Goal: Information Seeking & Learning: Learn about a topic

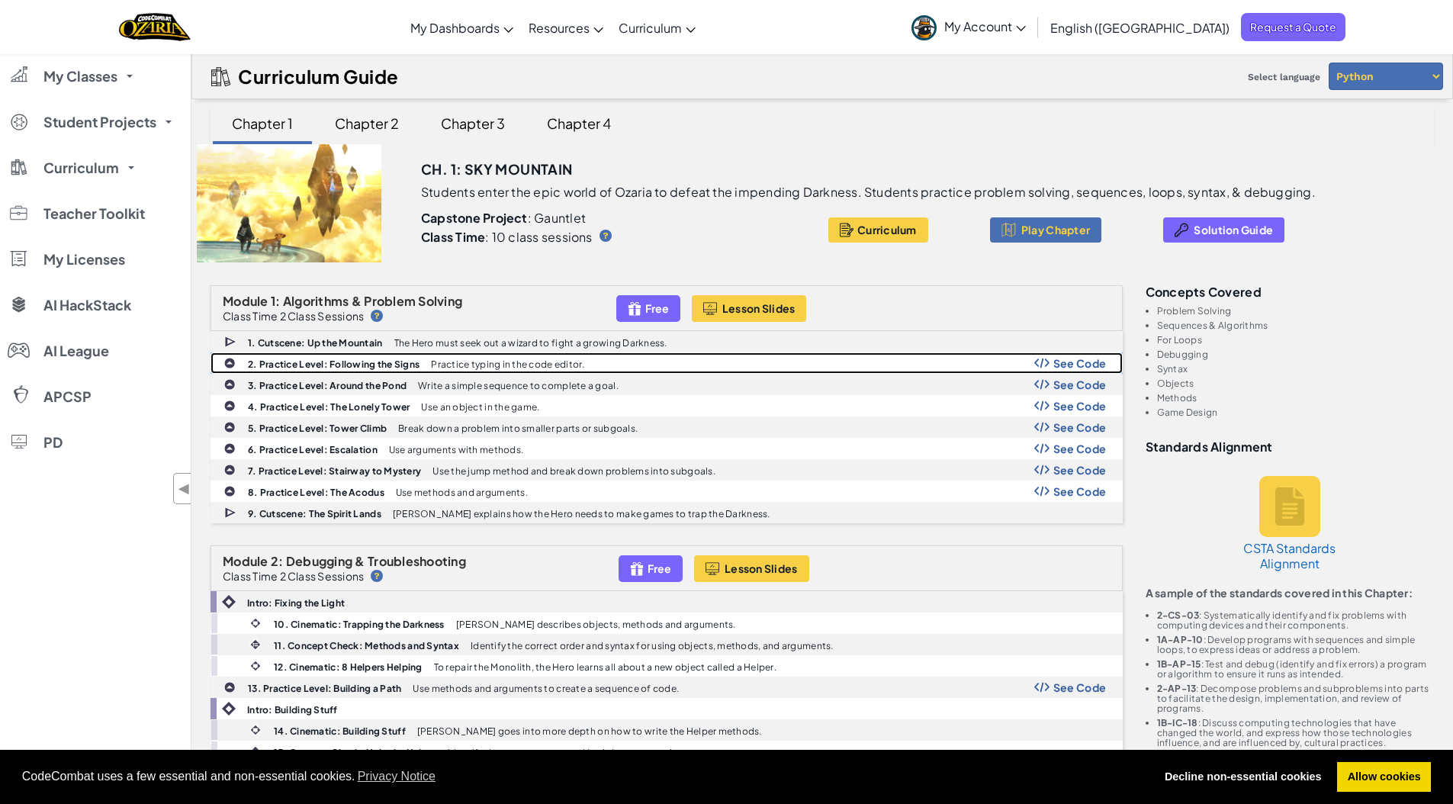
click at [1052, 360] on div "See Code" at bounding box center [1070, 363] width 72 height 12
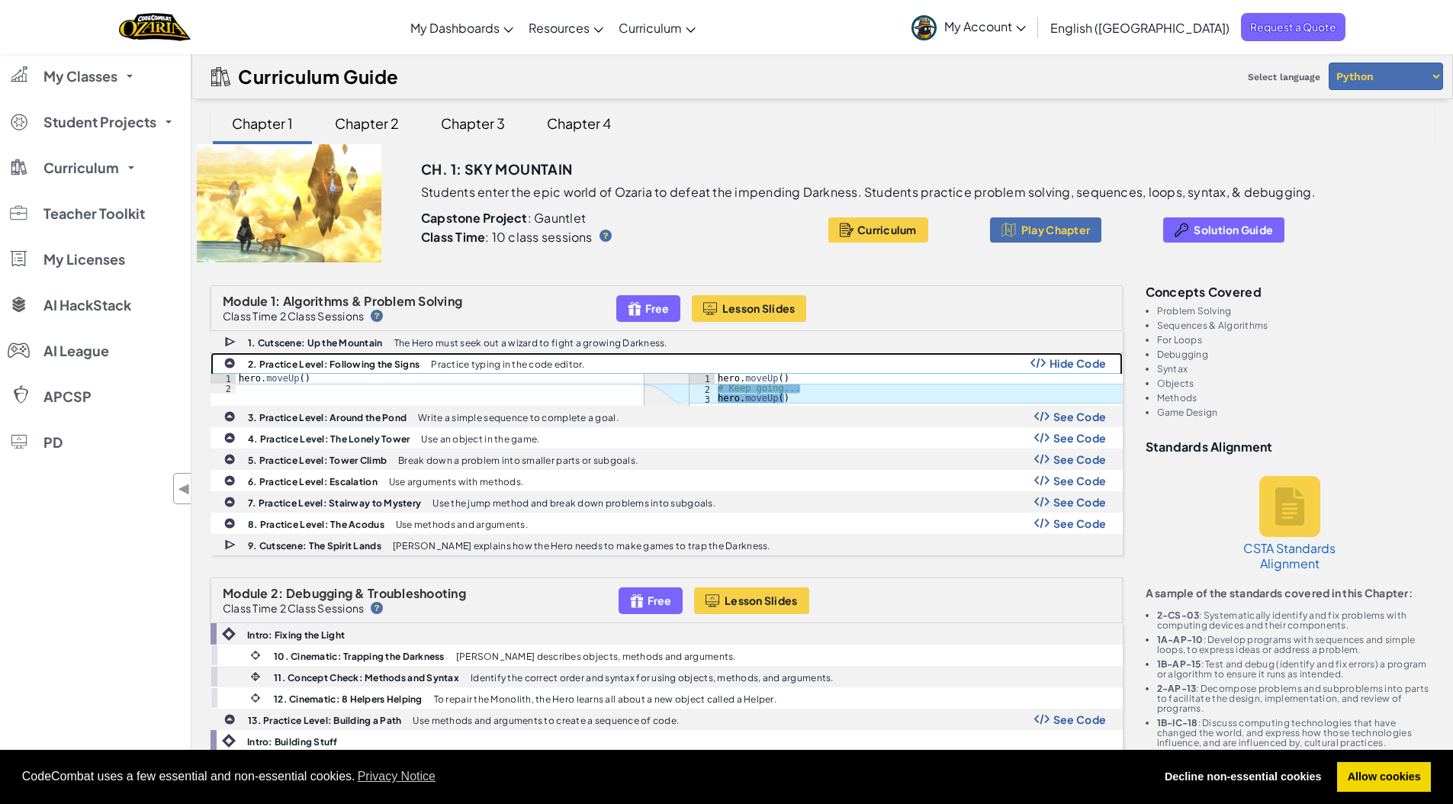
click at [1052, 360] on span "Hide Code" at bounding box center [1077, 363] width 57 height 12
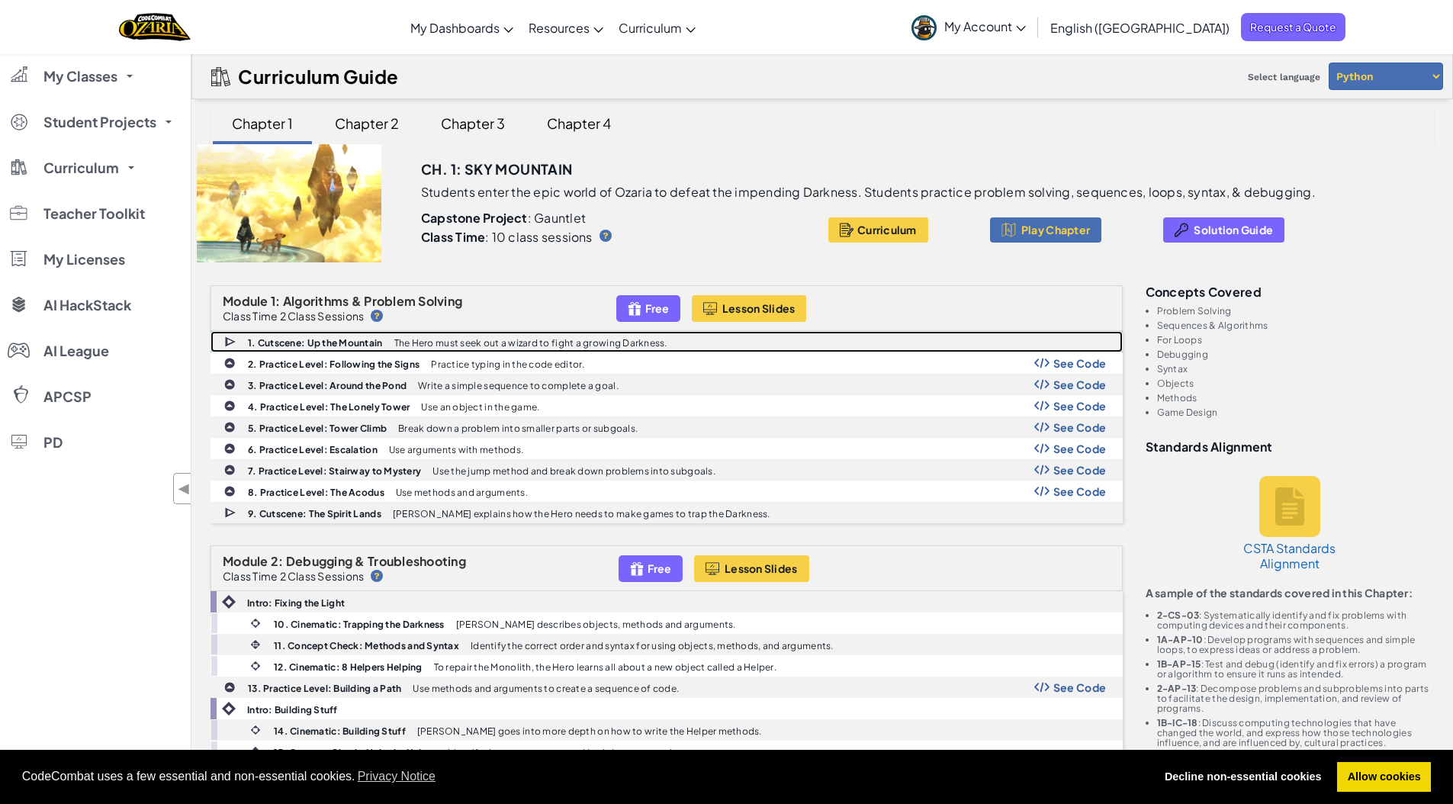
click at [457, 339] on p "The Hero must seek out a wizard to fight a growing Darkness." at bounding box center [530, 343] width 273 height 10
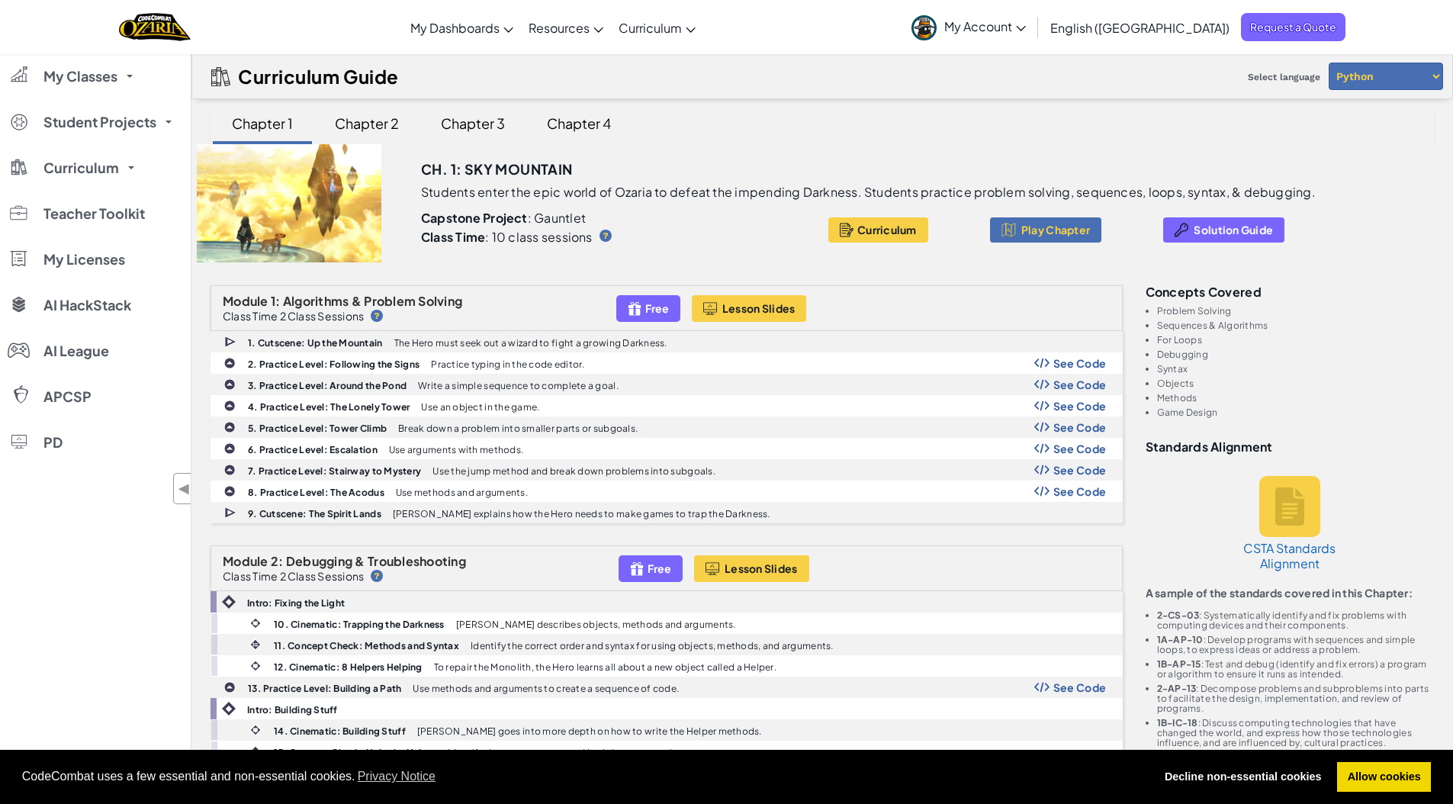
click at [367, 128] on div "Chapter 2" at bounding box center [367, 123] width 95 height 36
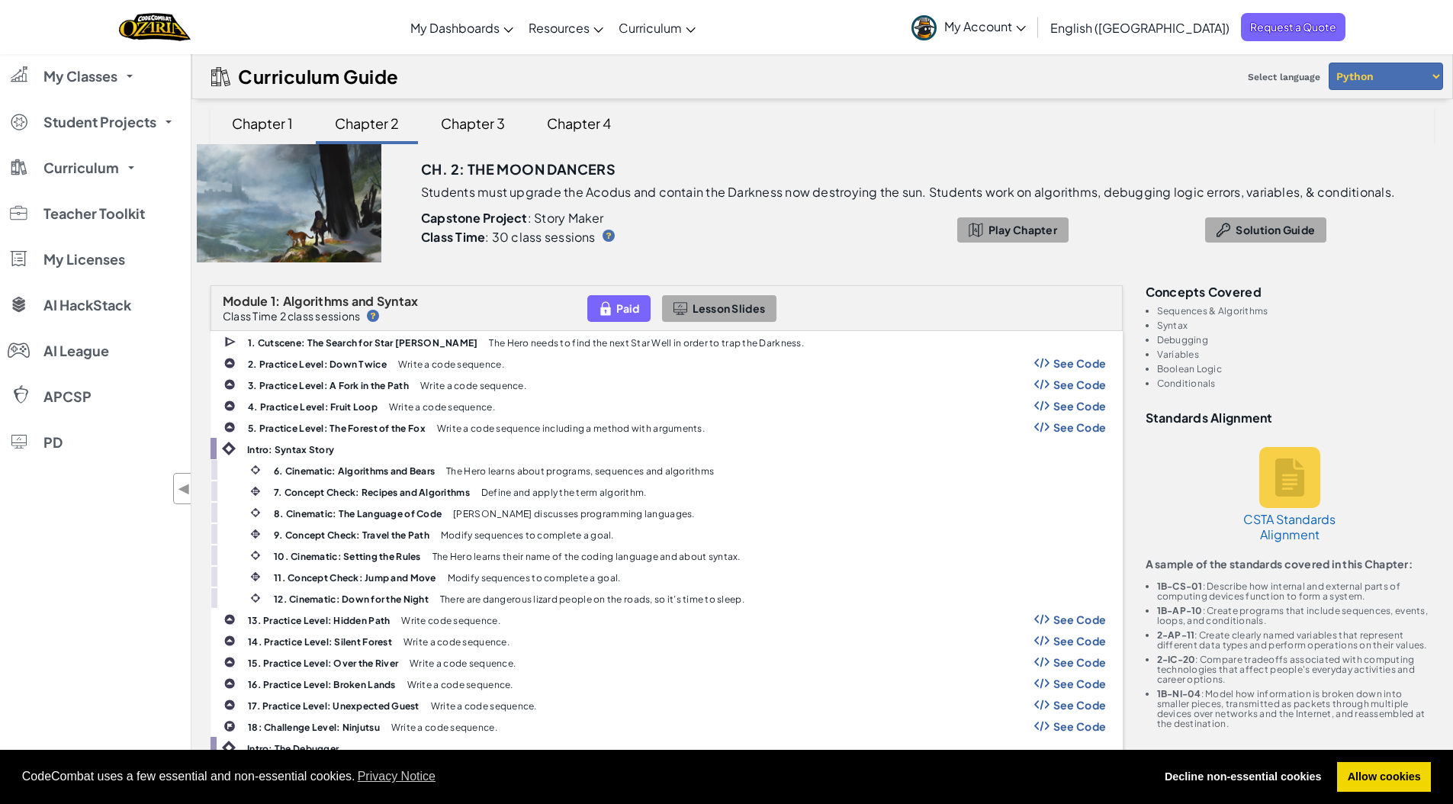
click at [284, 134] on div "Chapter 1" at bounding box center [263, 123] width 92 height 36
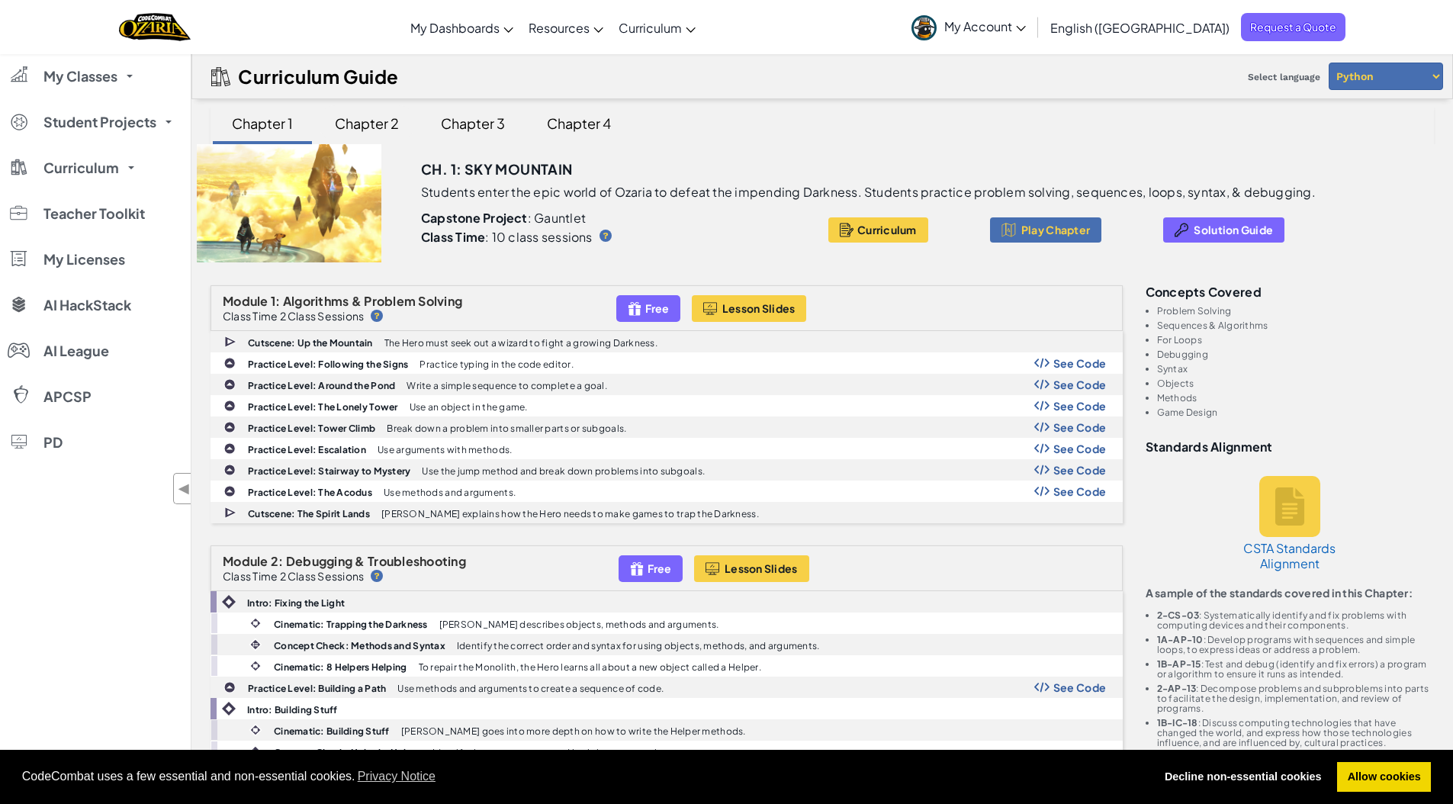
click at [378, 126] on div "Chapter 2" at bounding box center [367, 123] width 95 height 36
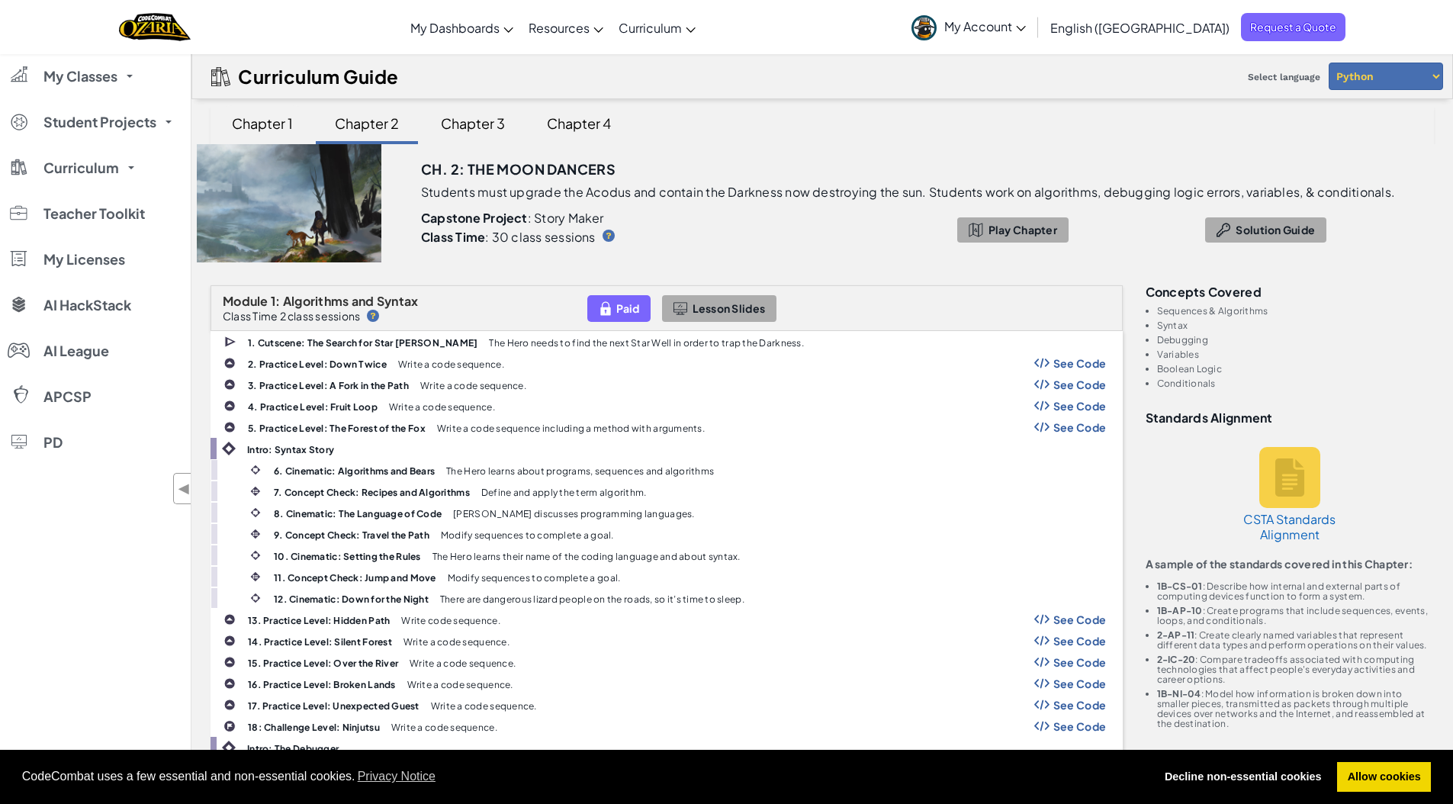
click at [286, 120] on div "Chapter 1" at bounding box center [263, 123] width 92 height 36
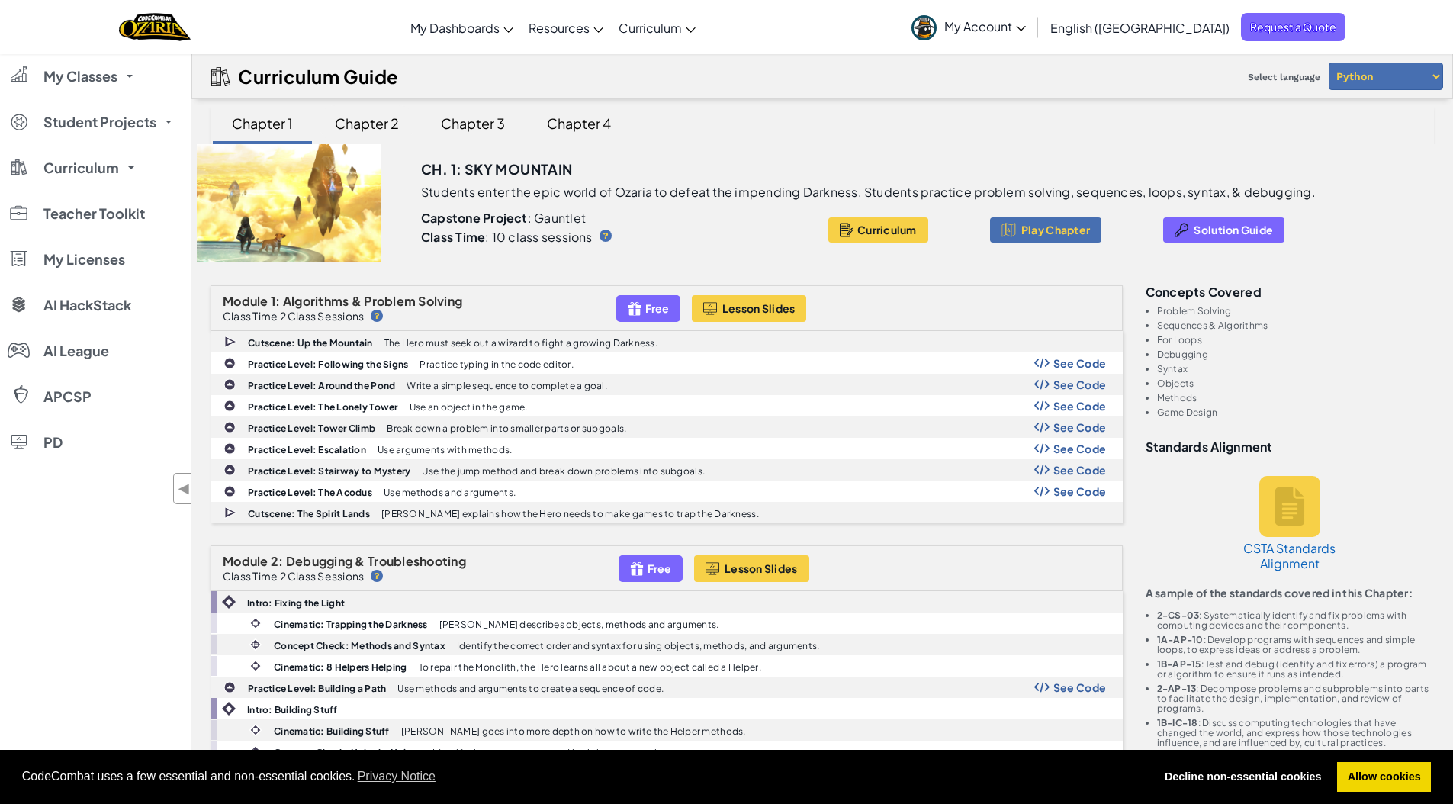
click at [367, 121] on div "Chapter 2" at bounding box center [367, 123] width 95 height 36
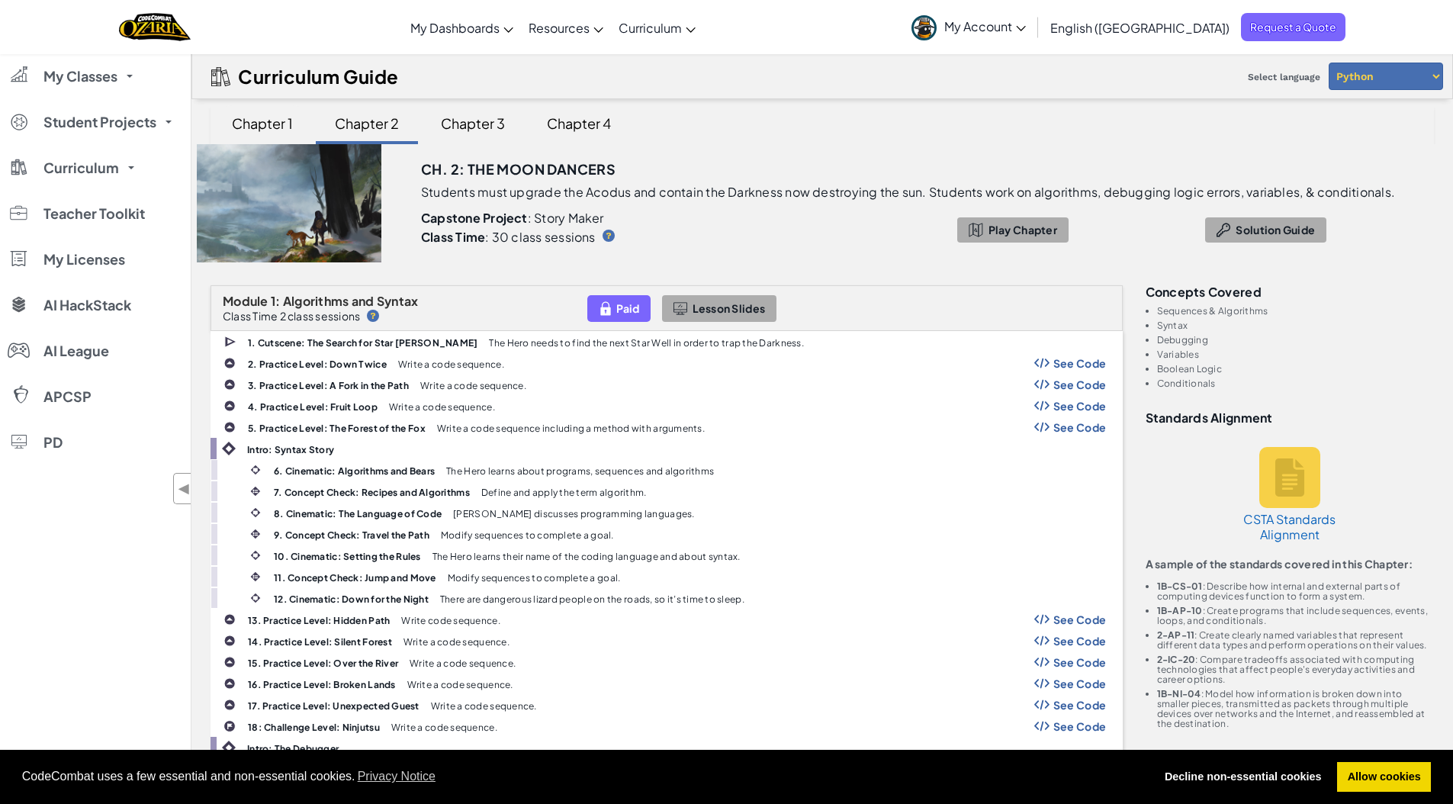
click at [276, 121] on div "Chapter 1" at bounding box center [263, 123] width 92 height 36
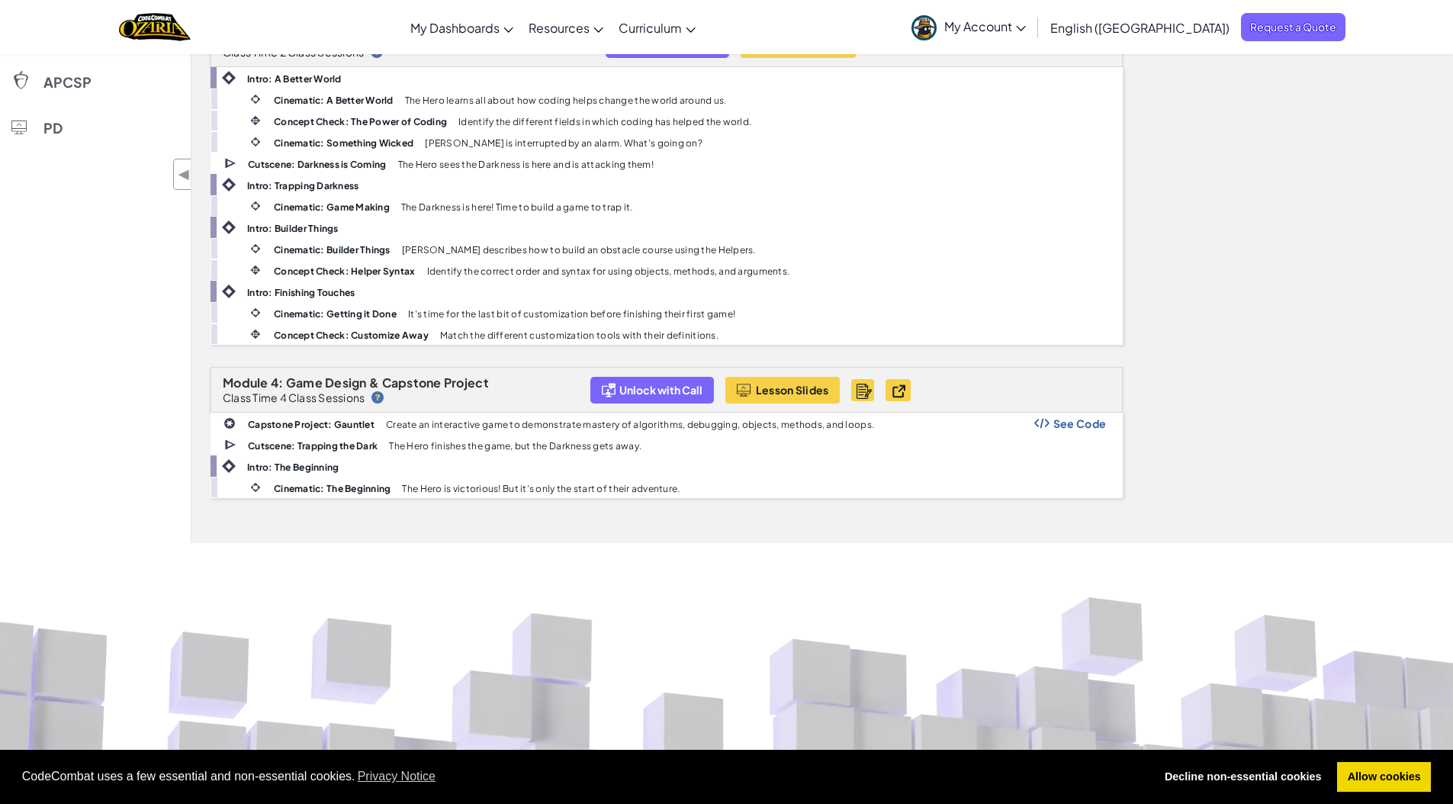
scroll to position [846, 0]
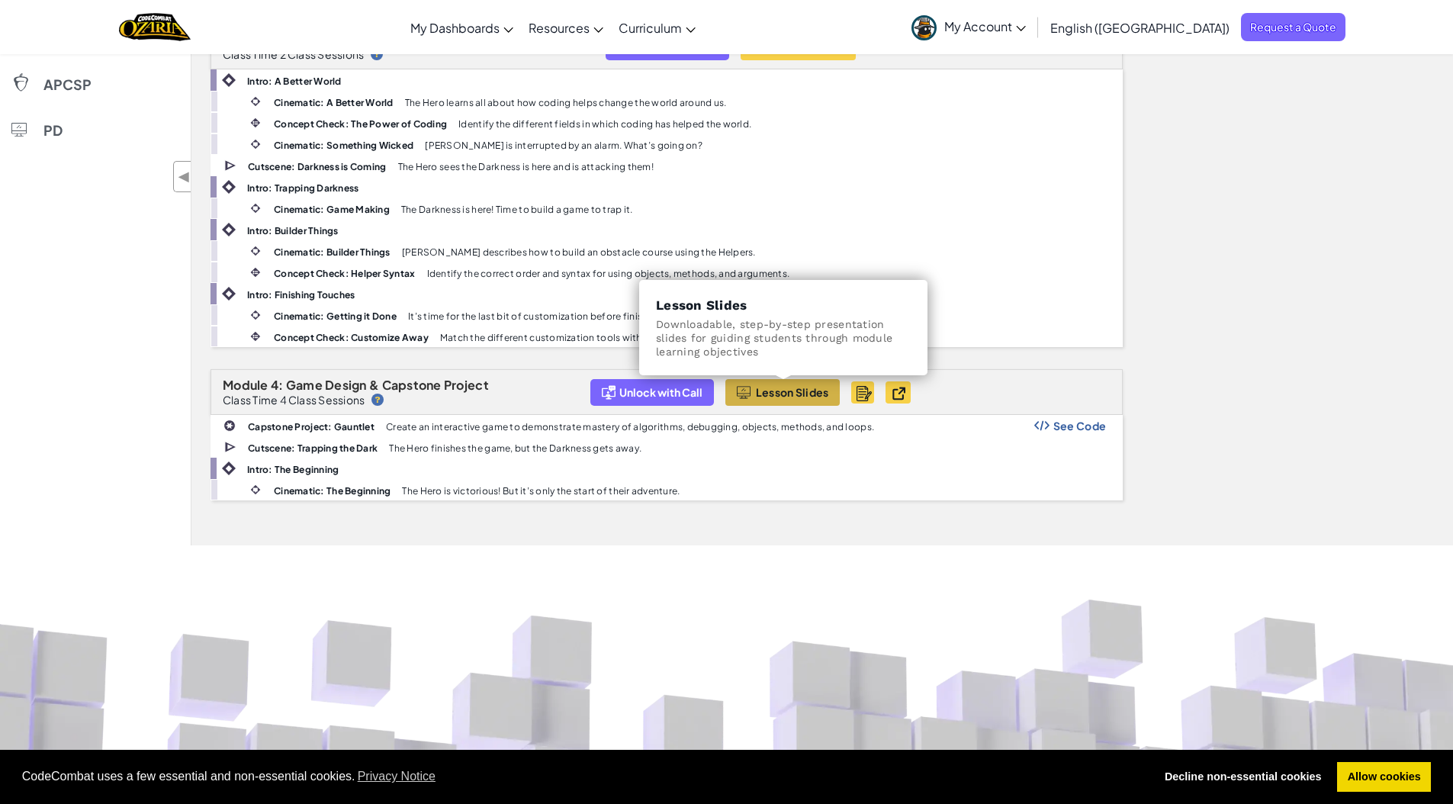
click at [783, 387] on span "Lesson Slides" at bounding box center [792, 392] width 73 height 12
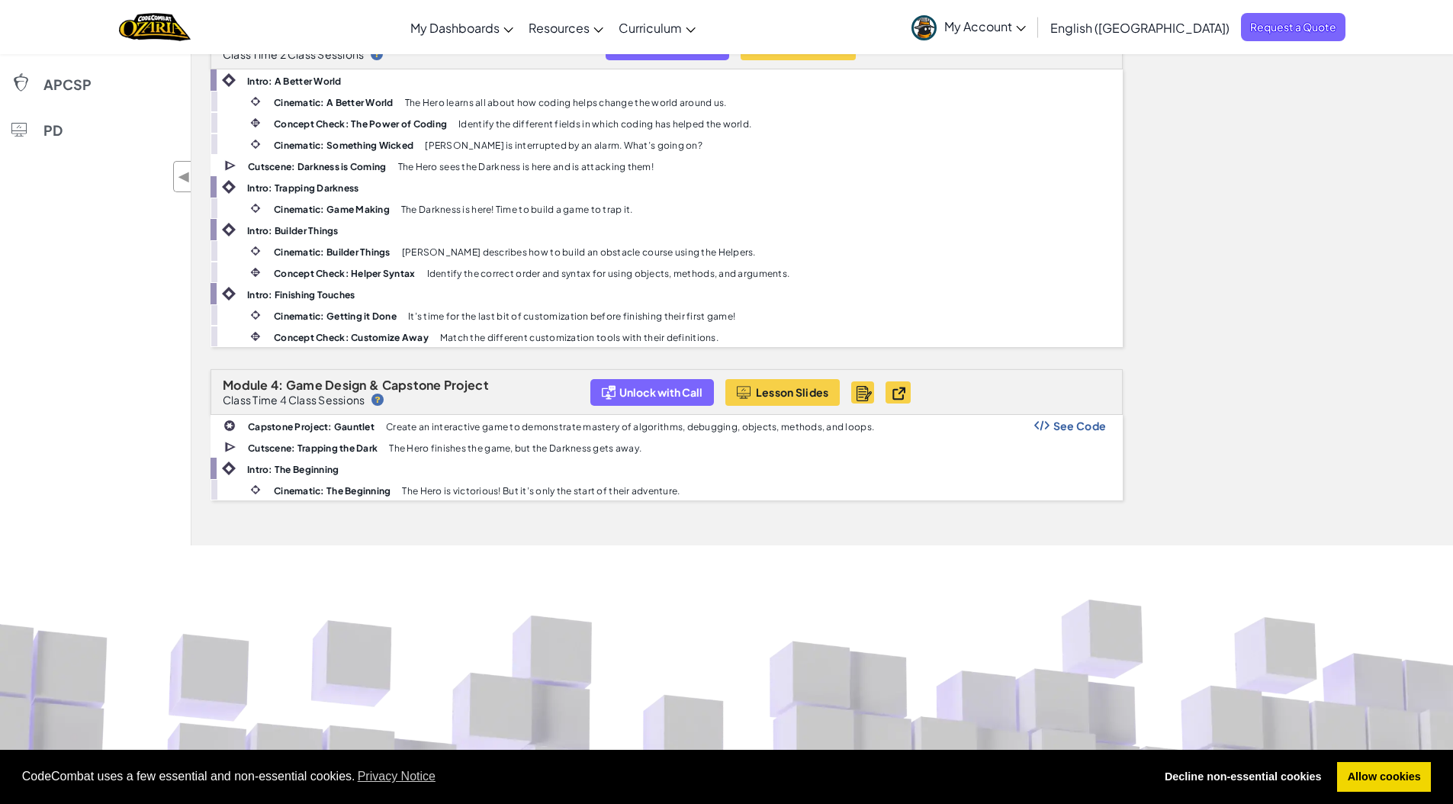
scroll to position [0, 0]
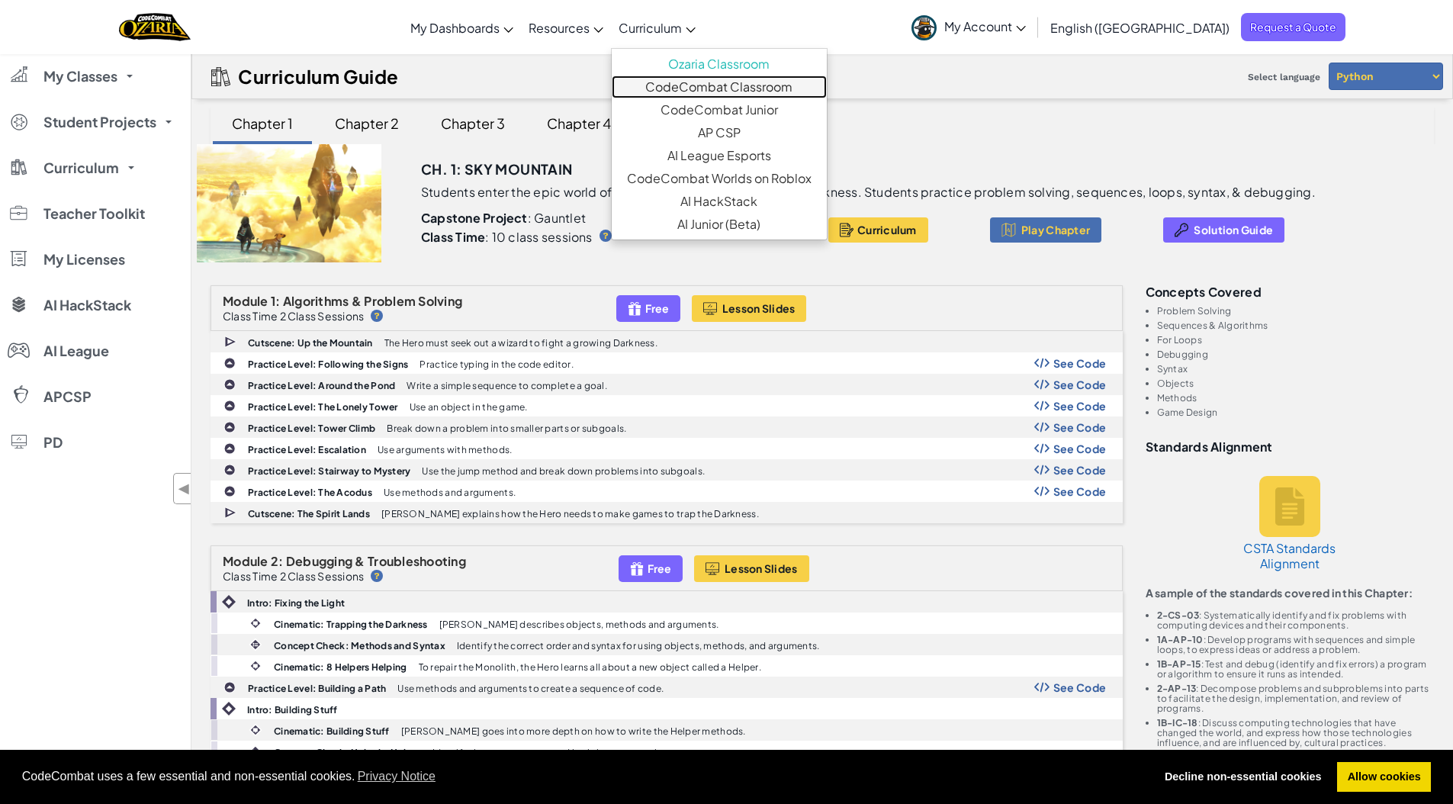
click at [767, 90] on link "CodeCombat Classroom" at bounding box center [719, 87] width 215 height 23
